Goal: Use online tool/utility: Utilize a website feature to perform a specific function

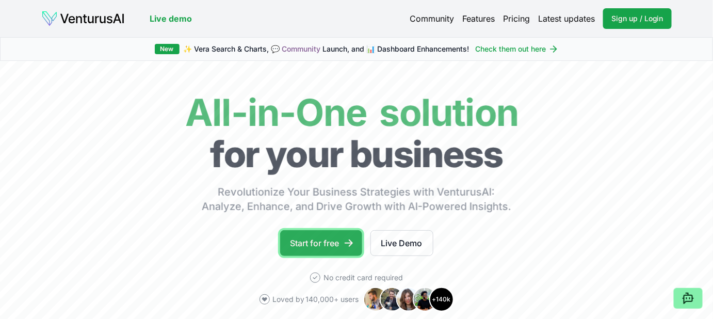
click at [315, 242] on link "Start for free" at bounding box center [321, 243] width 82 height 26
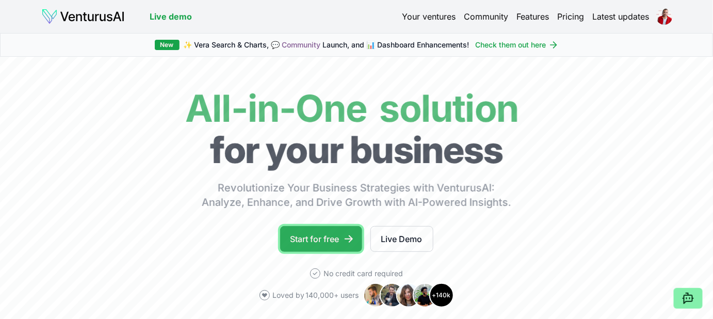
click at [313, 240] on link "Start for free" at bounding box center [321, 239] width 82 height 26
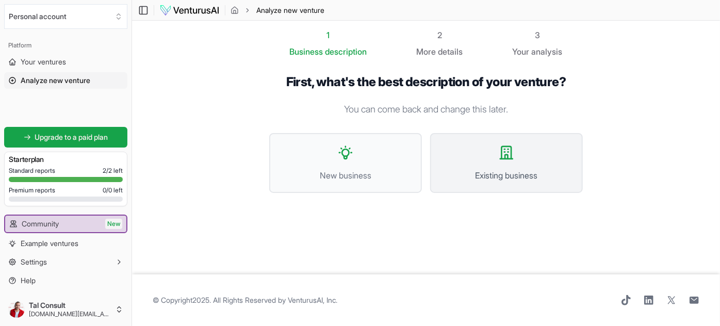
click at [529, 164] on button "Existing business" at bounding box center [506, 163] width 153 height 60
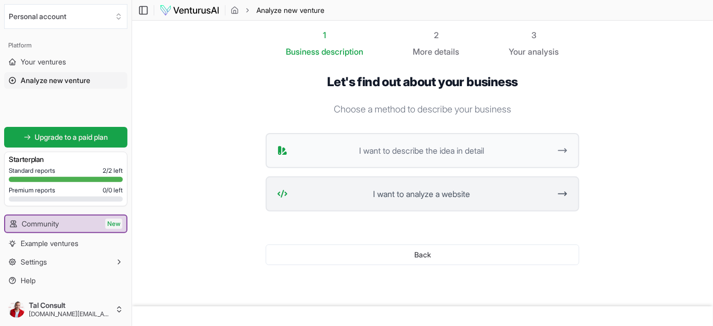
click at [386, 200] on button "I want to analyze a website" at bounding box center [423, 193] width 314 height 35
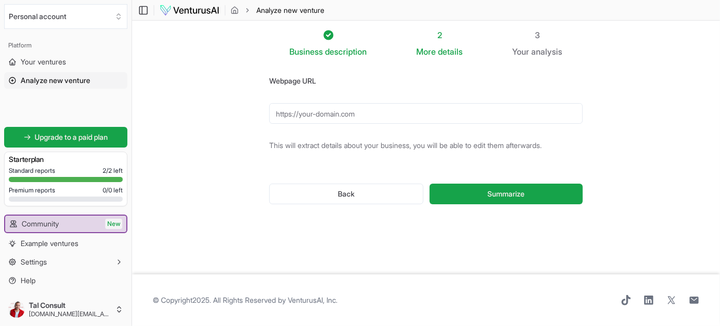
click at [348, 110] on input "Webpage URL" at bounding box center [426, 113] width 314 height 21
paste input "[URL][DOMAIN_NAME]"
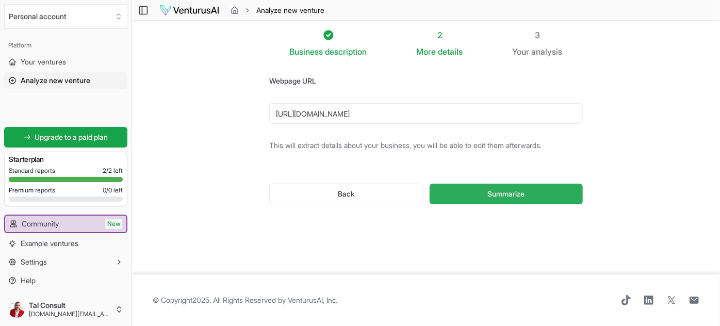
type input "[URL][DOMAIN_NAME]"
click at [484, 187] on button "Summarize" at bounding box center [506, 194] width 153 height 21
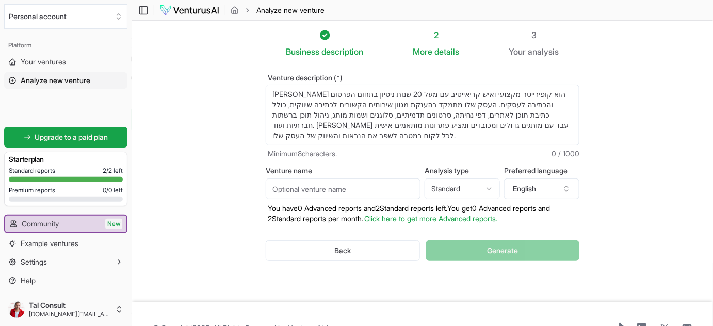
click at [489, 246] on div "Back Generate" at bounding box center [423, 251] width 314 height 54
click at [375, 182] on input "Venture name" at bounding box center [343, 188] width 155 height 21
click at [475, 187] on html "We value your privacy We use cookies to enhance your browsing experience, serve…" at bounding box center [356, 163] width 713 height 326
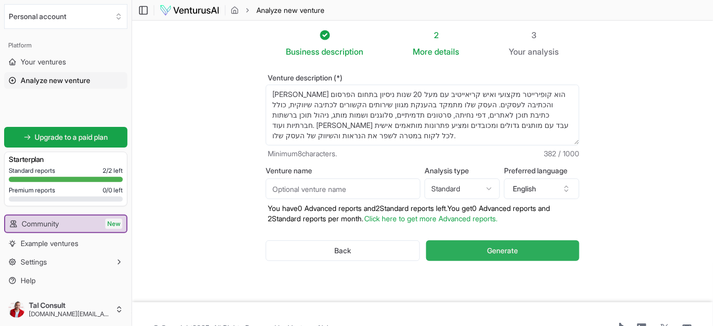
click at [463, 246] on button "Generate" at bounding box center [502, 250] width 153 height 21
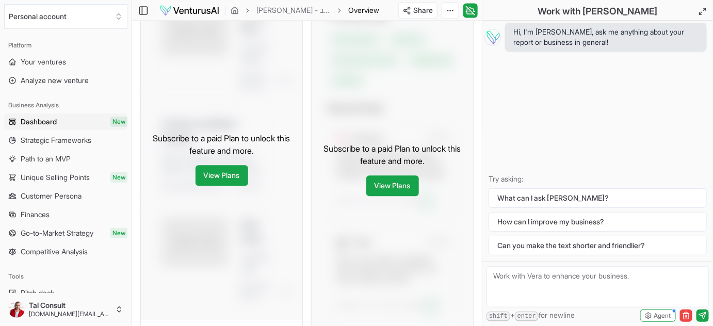
scroll to position [676, 0]
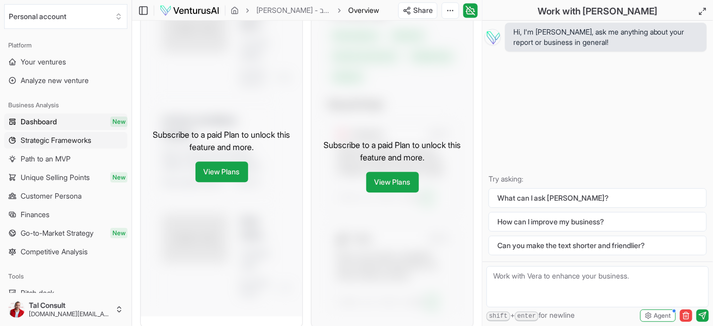
click at [47, 138] on span "Strategic Frameworks" at bounding box center [56, 140] width 71 height 10
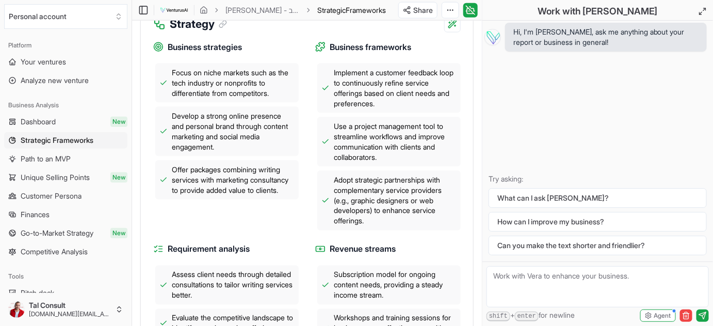
scroll to position [450, 0]
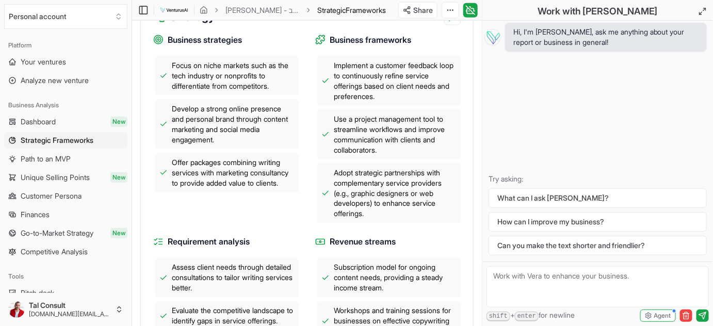
click at [381, 179] on span "Adopt strategic partnerships with complementary service providers (e.g., graphi…" at bounding box center [395, 194] width 123 height 52
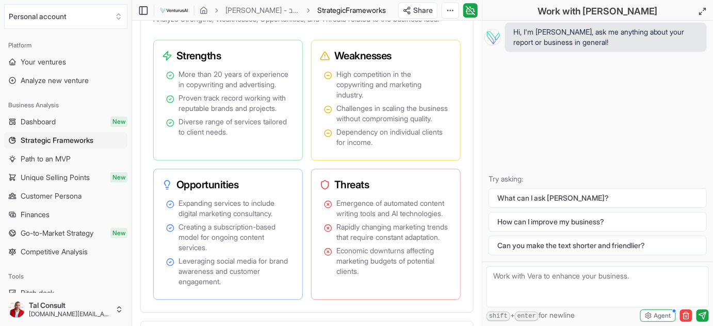
scroll to position [873, 0]
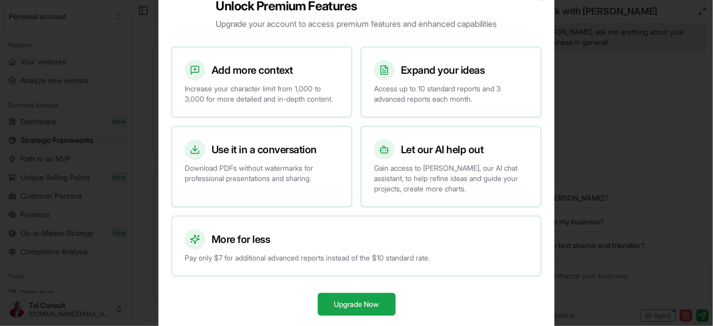
click at [386, 39] on div "Add more context Increase your character limit from 1,000 to 3,000 for more det…" at bounding box center [356, 161] width 370 height 247
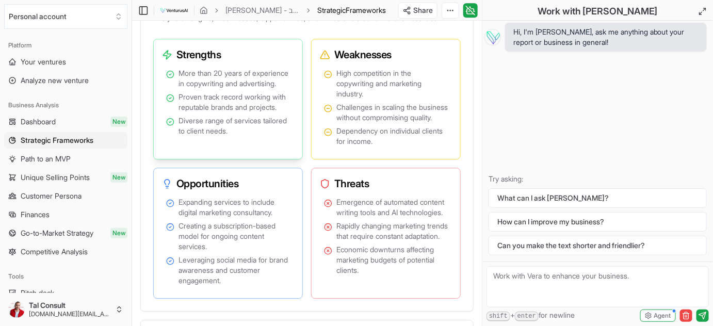
click at [252, 89] on span "More than 20 years of experience in copywriting and advertising." at bounding box center [233, 78] width 111 height 21
